Goal: Book appointment/travel/reservation

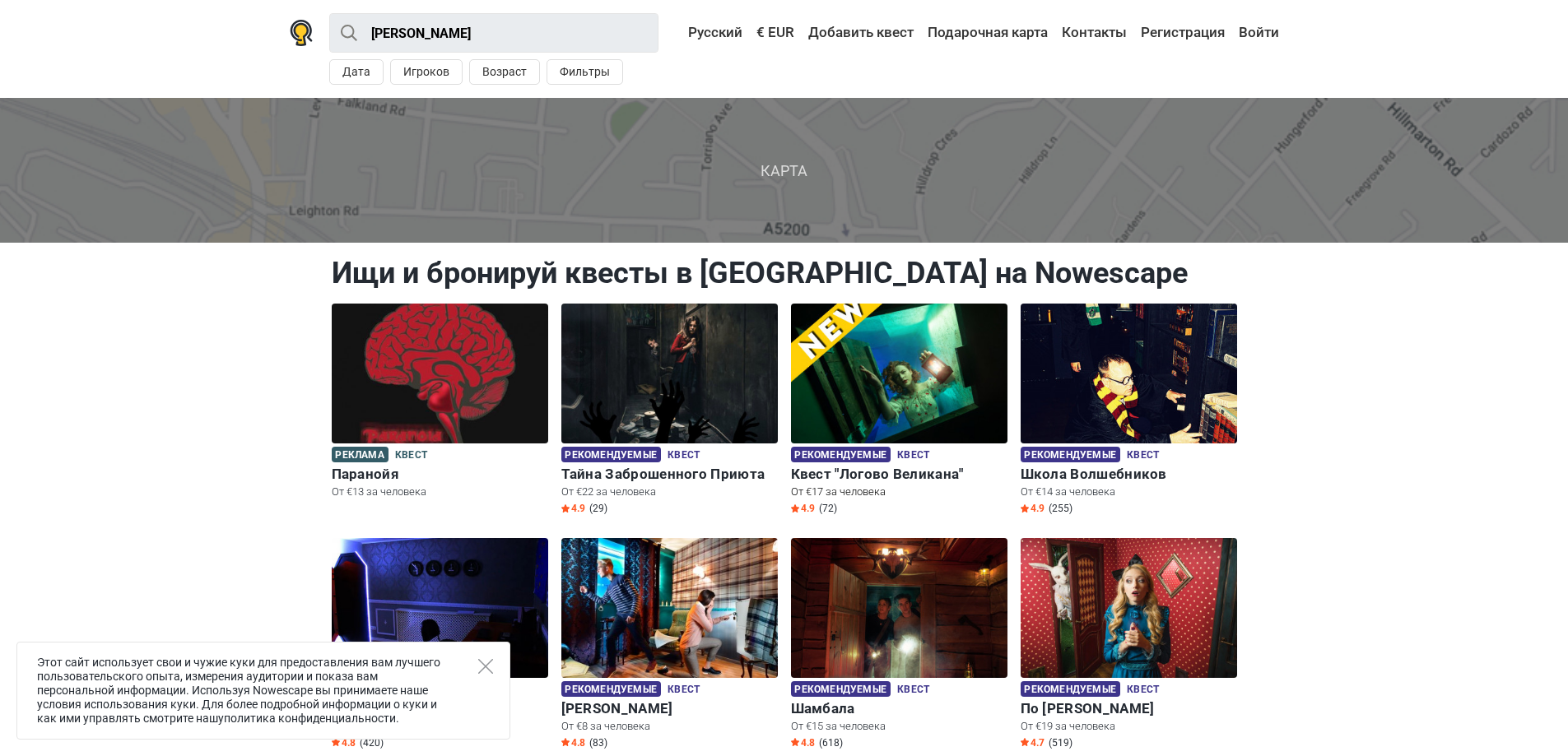
click at [894, 399] on img at bounding box center [899, 374] width 216 height 140
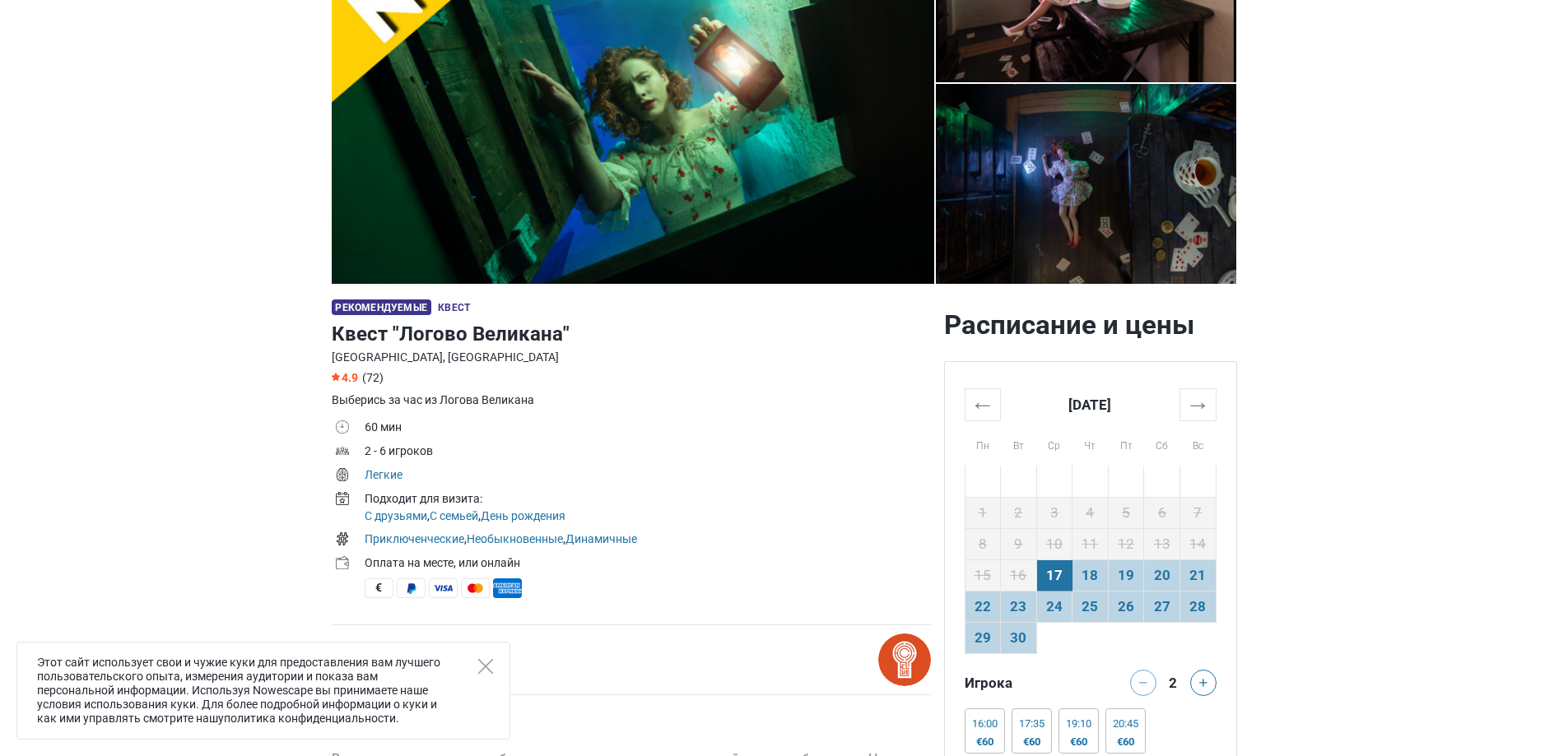
scroll to position [247, 0]
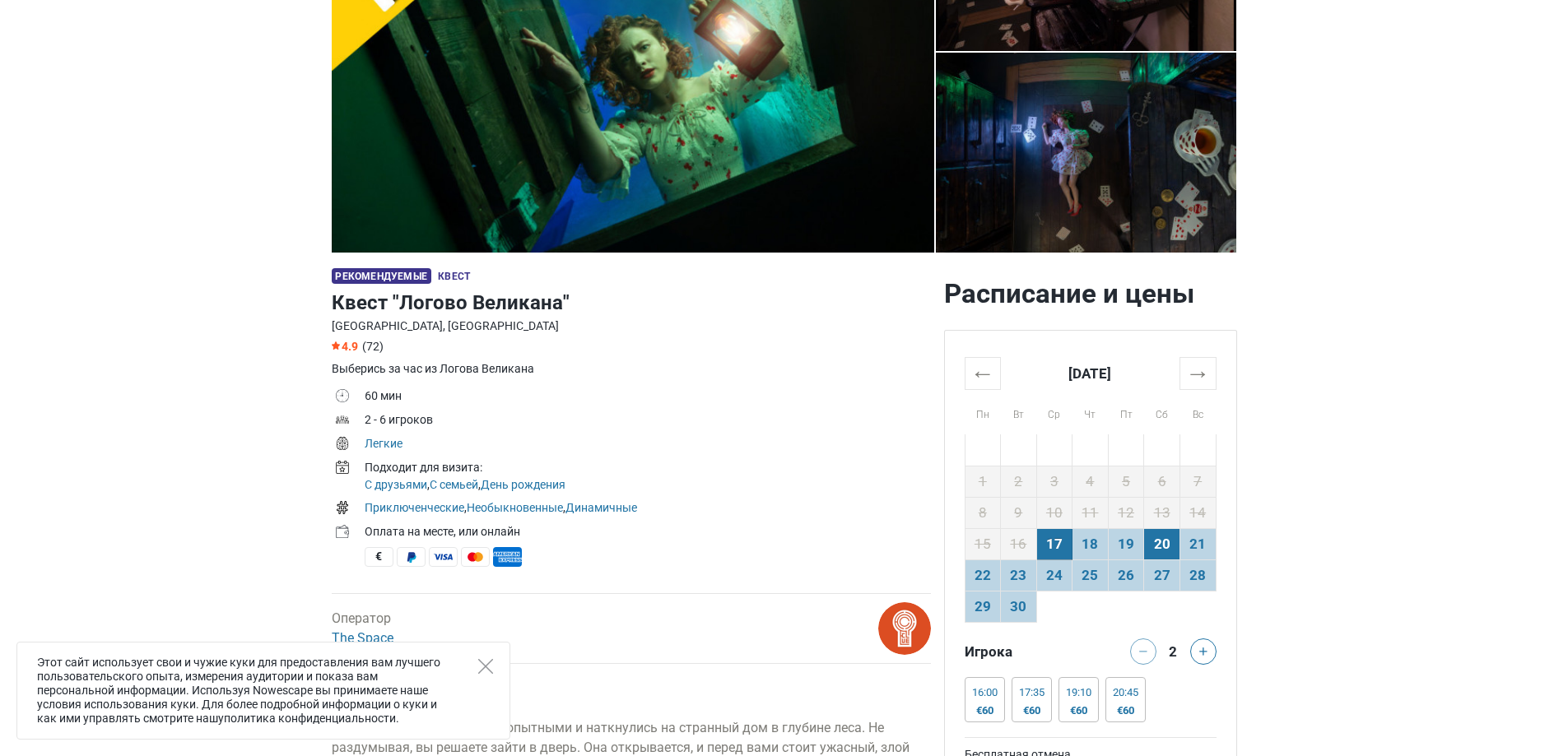
click at [1159, 546] on td "20" at bounding box center [1163, 544] width 37 height 31
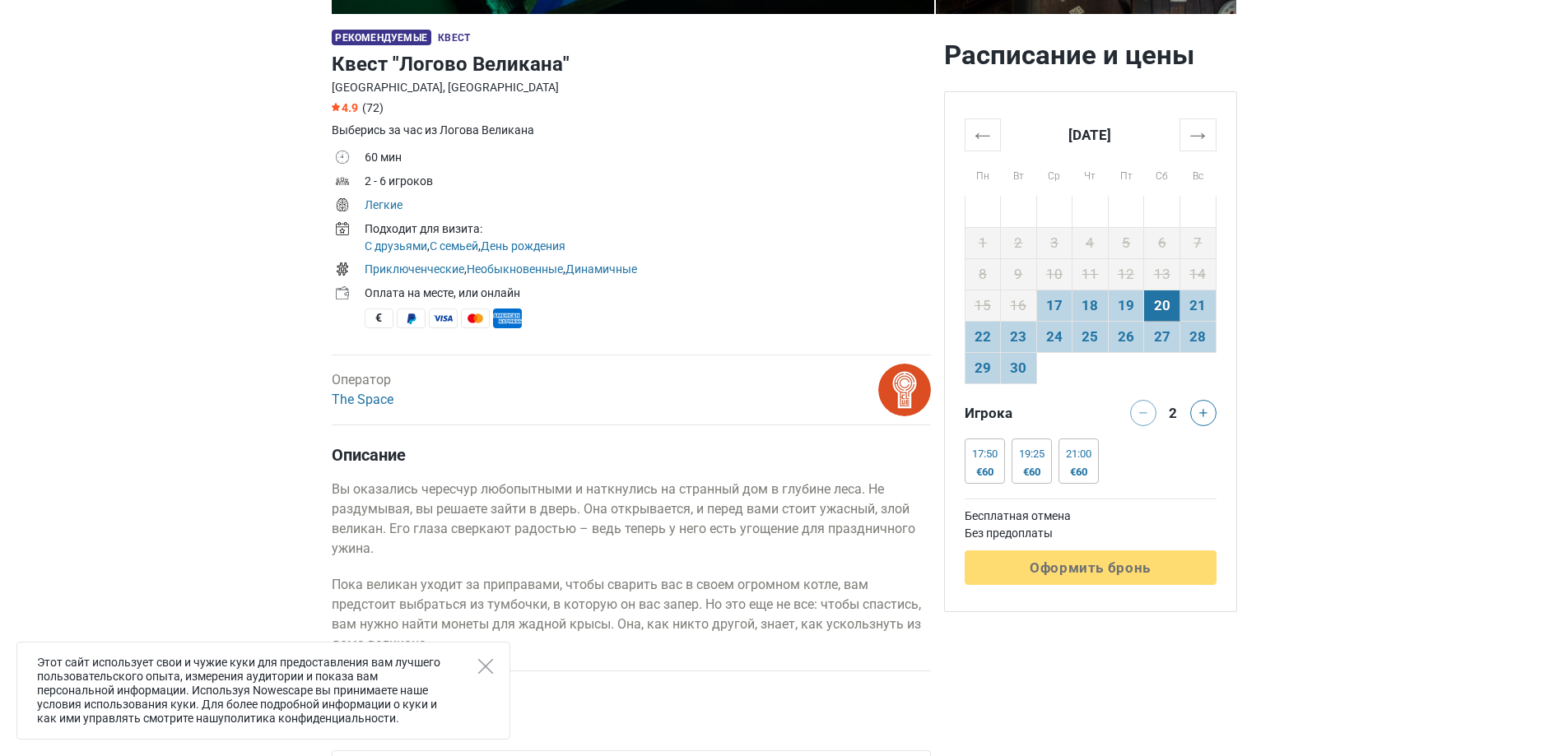
scroll to position [494, 0]
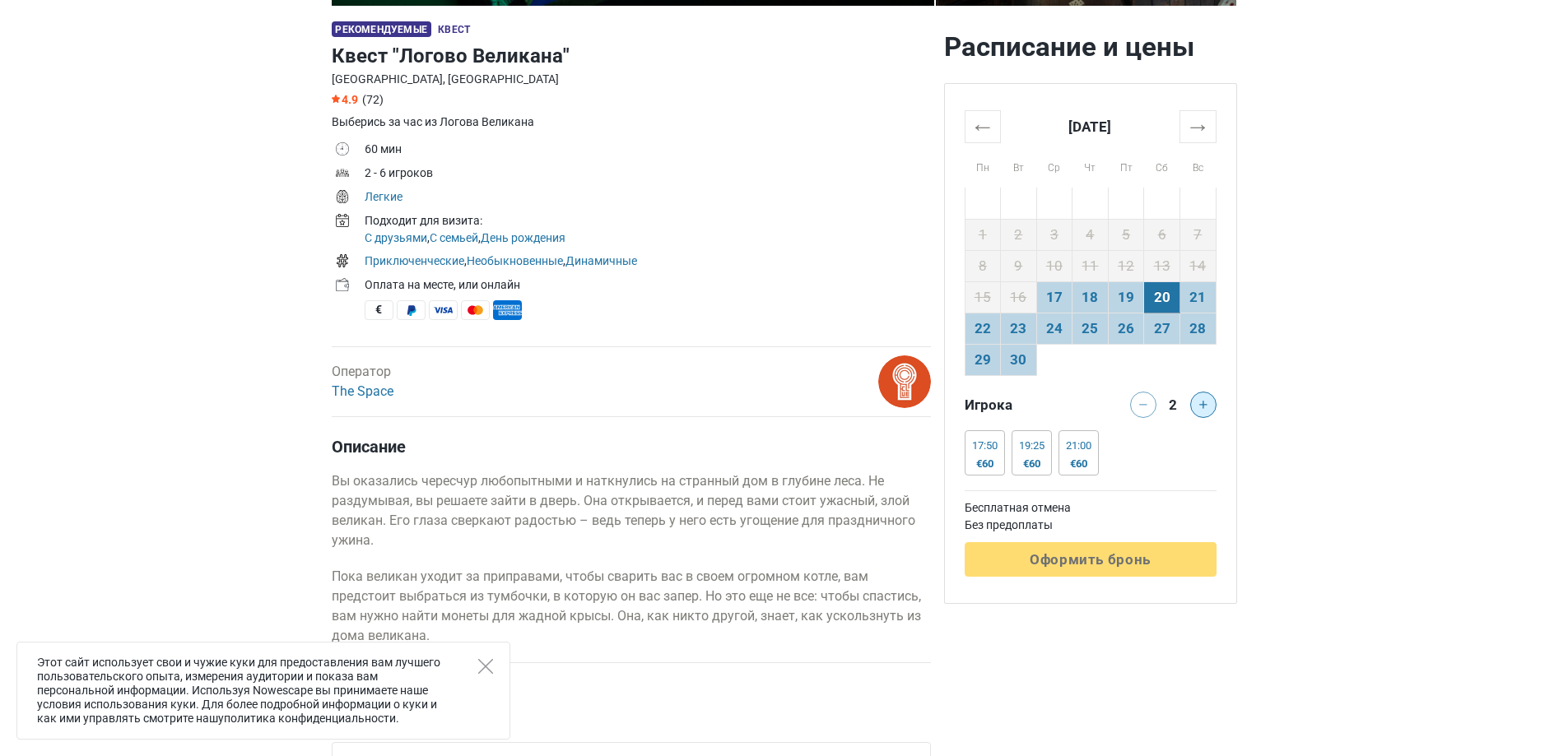
click at [1211, 398] on button at bounding box center [1204, 405] width 26 height 26
click at [1211, 397] on button at bounding box center [1204, 405] width 26 height 26
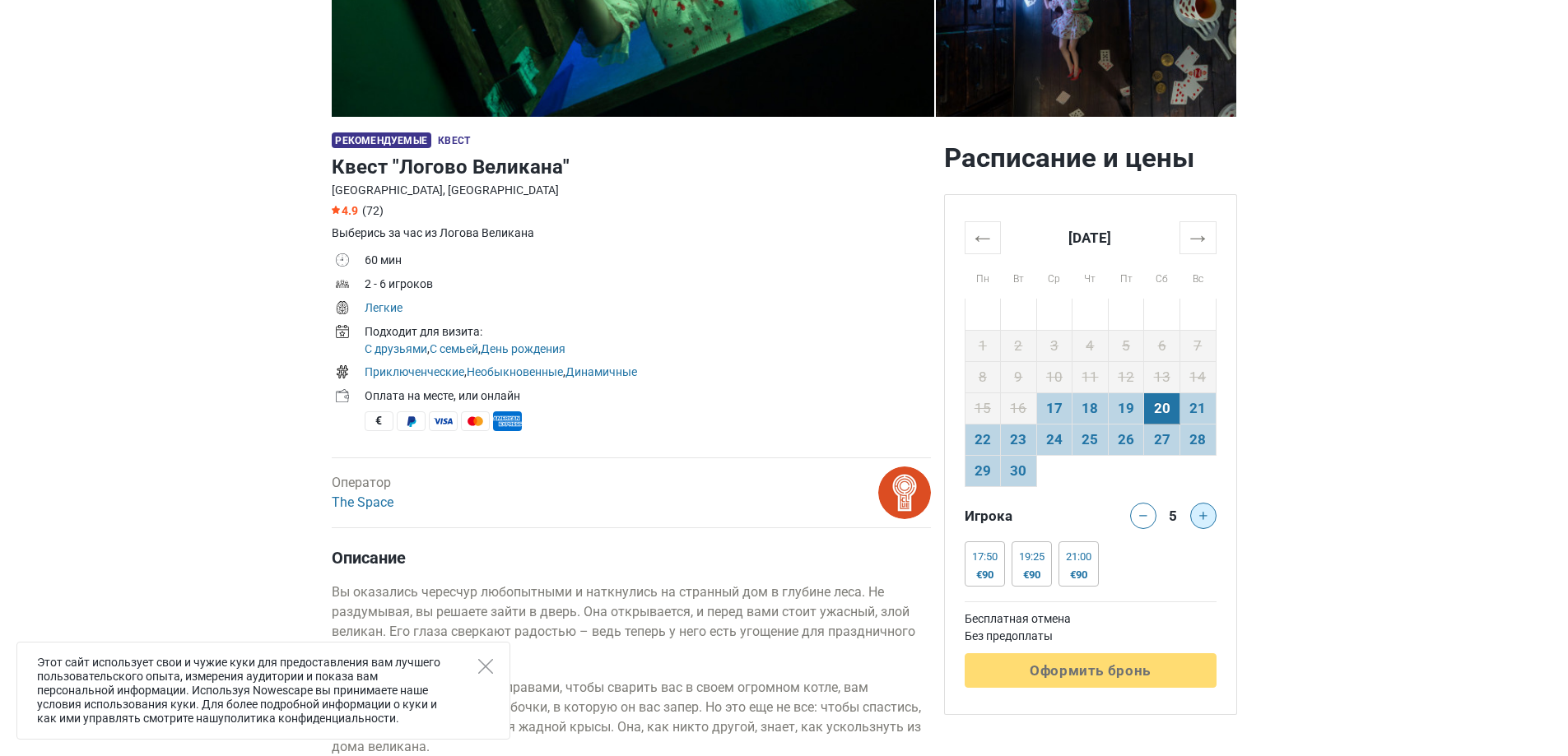
scroll to position [412, 0]
